Goal: Information Seeking & Learning: Learn about a topic

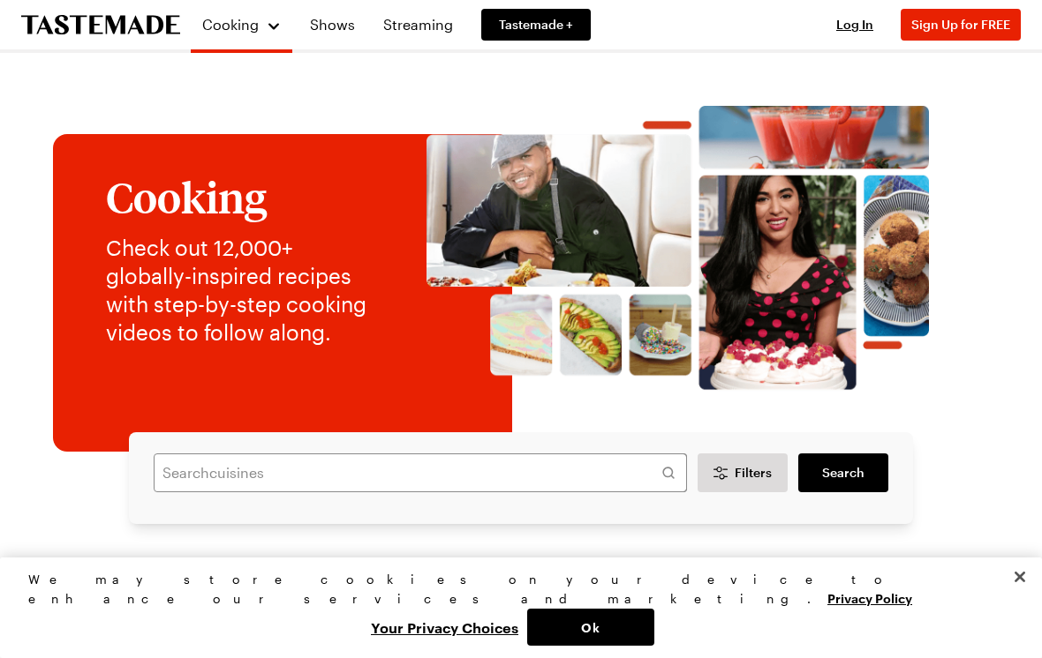
click at [857, 32] on button "Log In" at bounding box center [854, 25] width 71 height 18
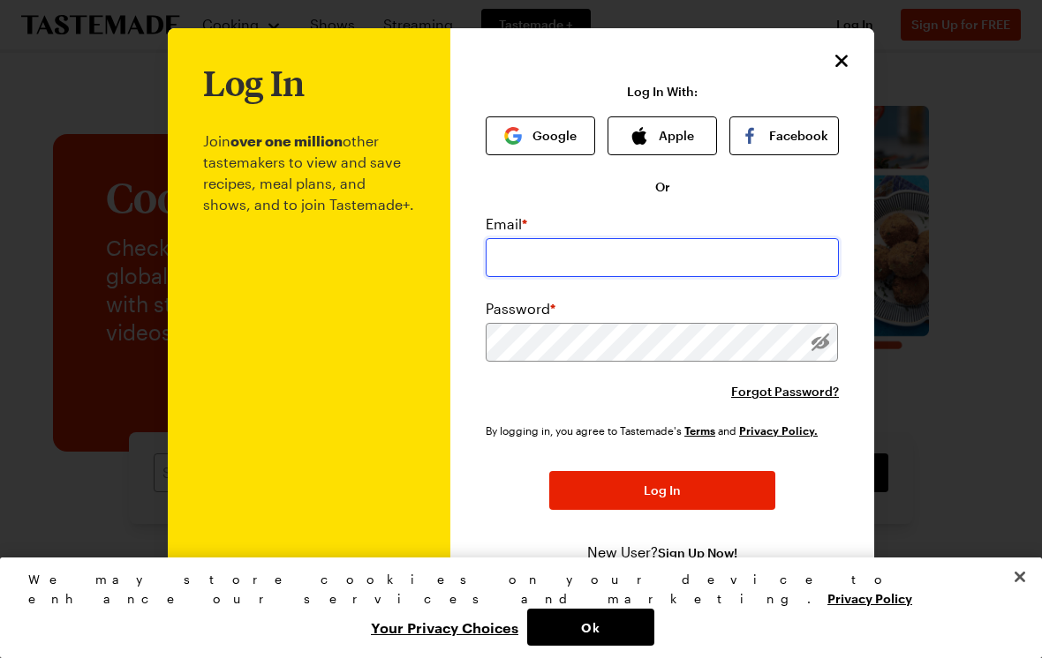
click at [673, 271] on input "email" at bounding box center [661, 257] width 353 height 39
click at [553, 137] on button "Google" at bounding box center [539, 136] width 109 height 39
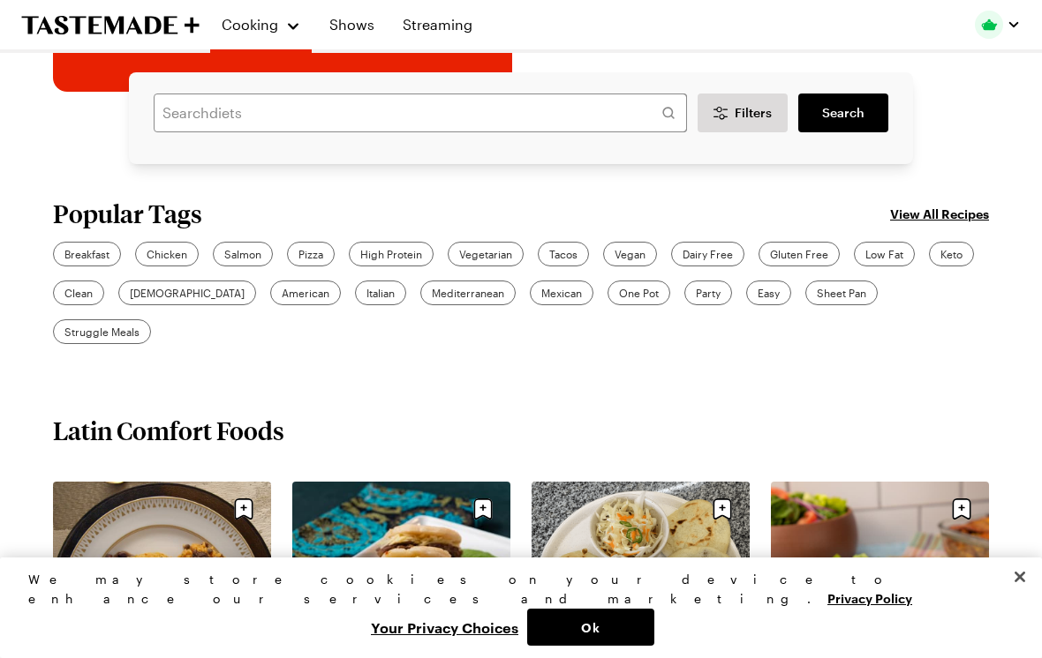
scroll to position [358, 0]
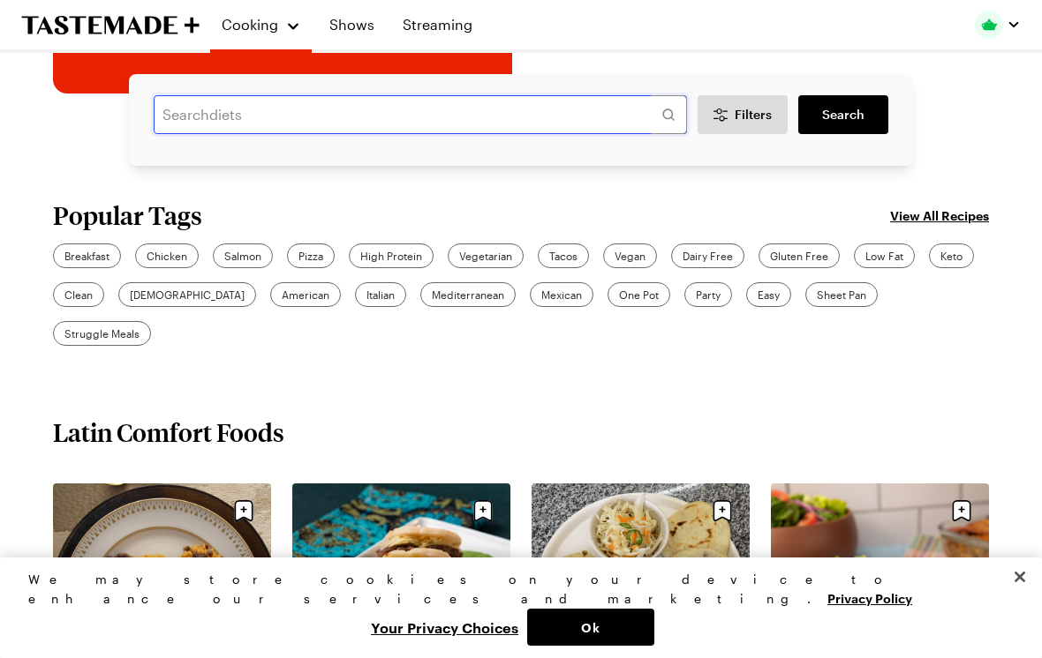
click at [513, 126] on input "text" at bounding box center [420, 114] width 533 height 39
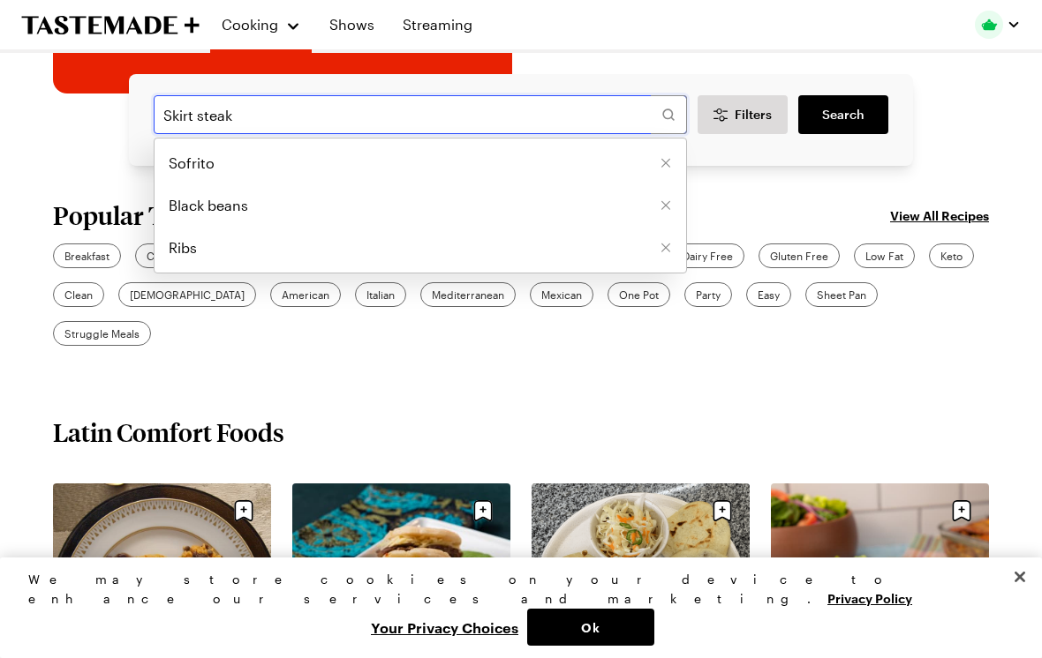
type input "Skirt steak"
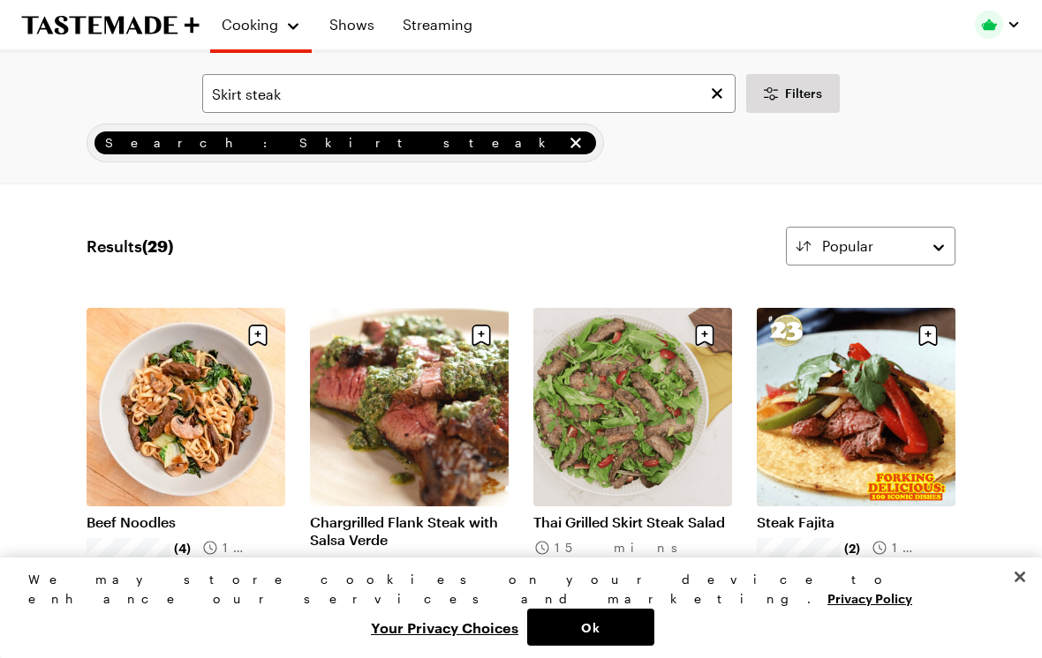
click at [433, 514] on link "Chargrilled Flank Steak with Salsa Verde" at bounding box center [409, 531] width 199 height 35
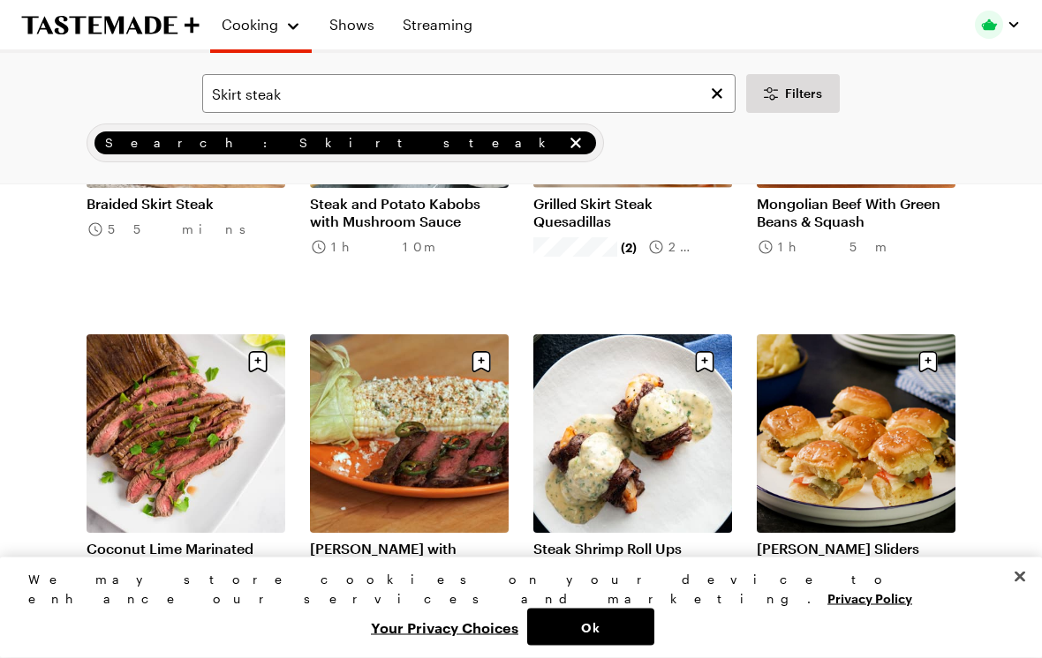
scroll to position [704, 0]
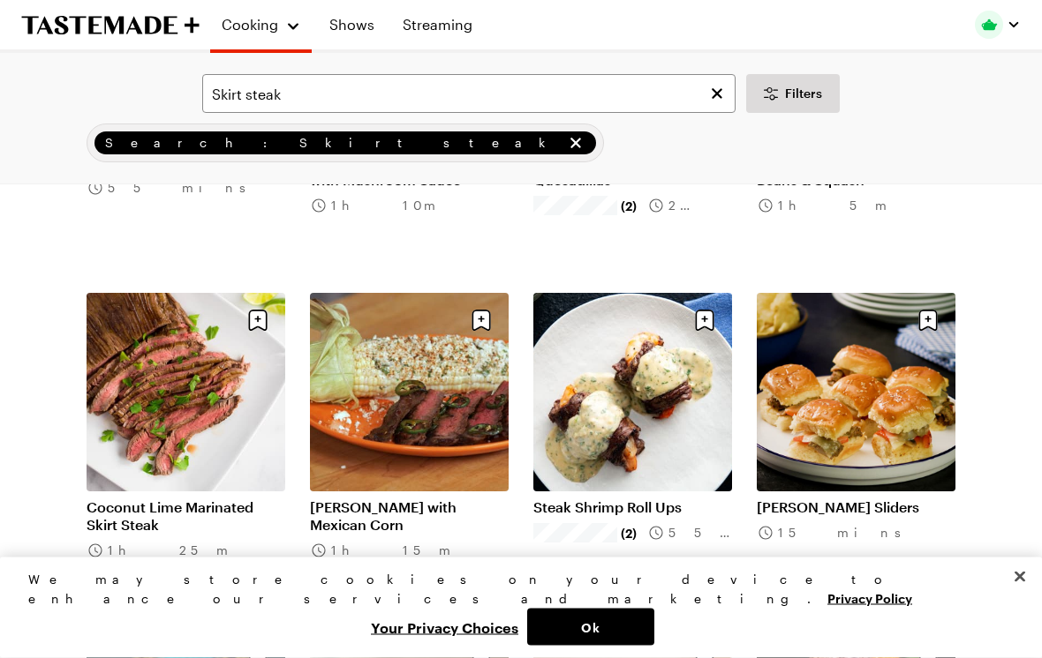
click at [437, 524] on link "[PERSON_NAME] with Mexican Corn" at bounding box center [409, 517] width 199 height 35
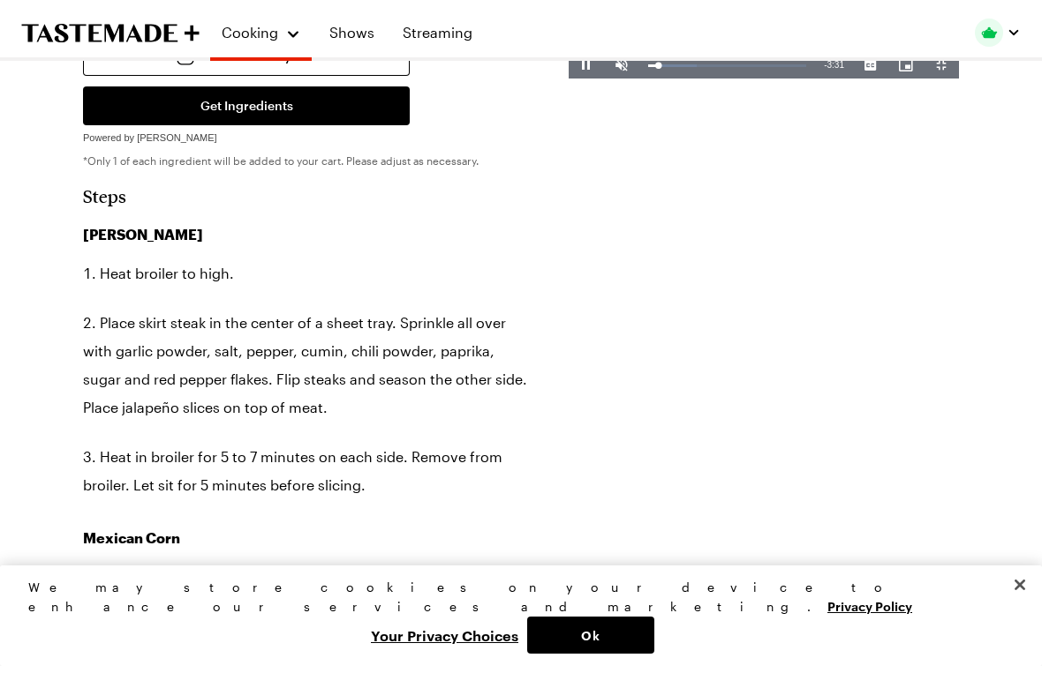
scroll to position [21, 0]
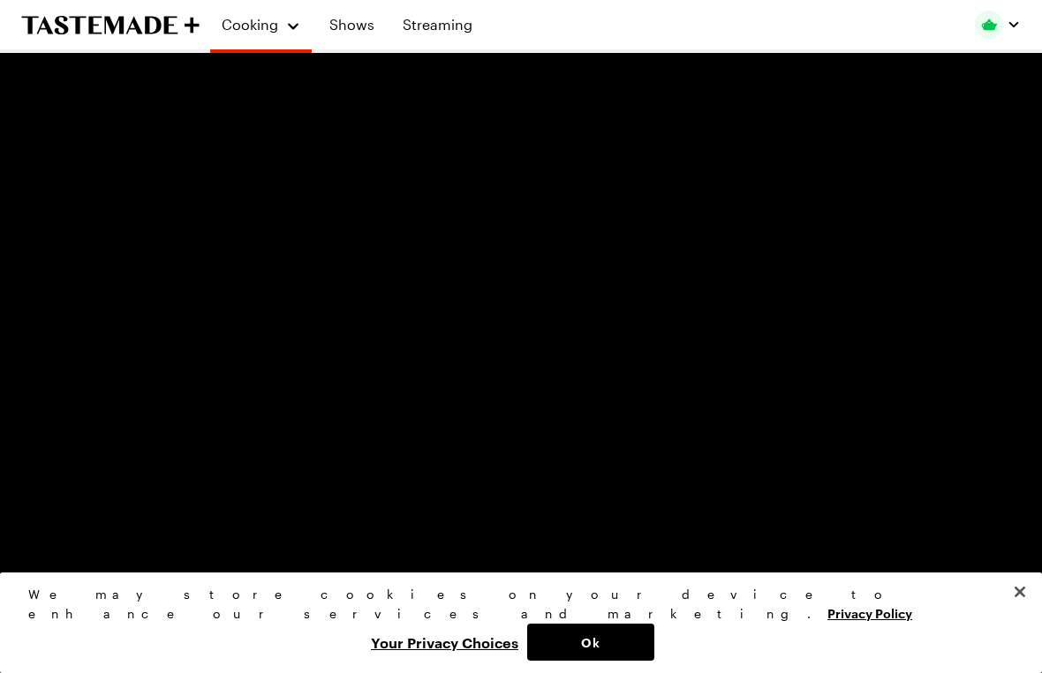
type textarea "x"
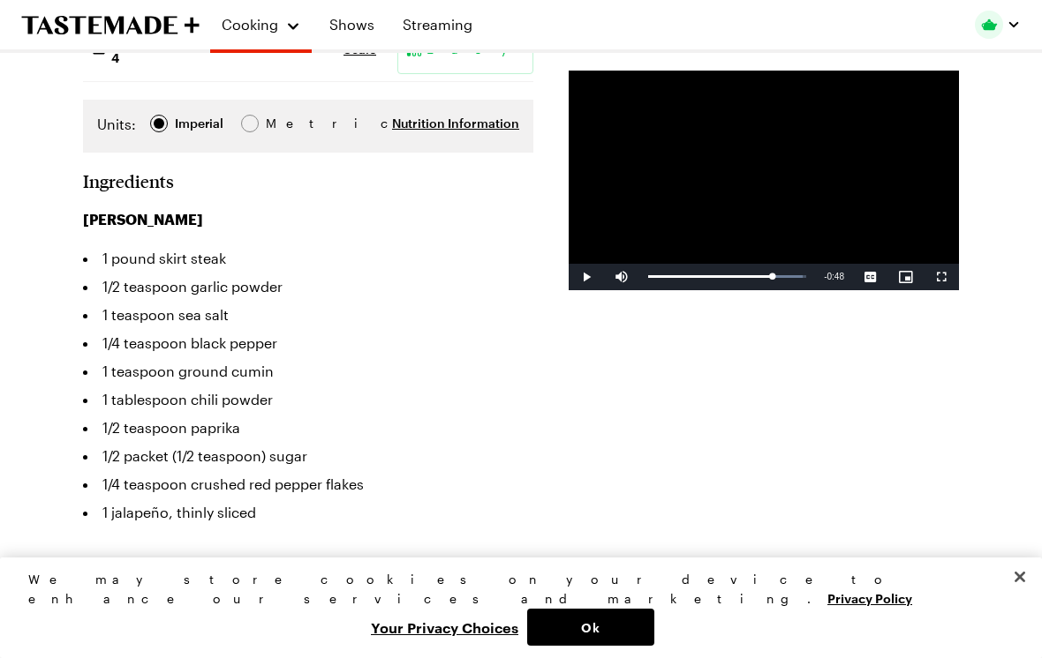
scroll to position [450, 0]
